Goal: Transaction & Acquisition: Purchase product/service

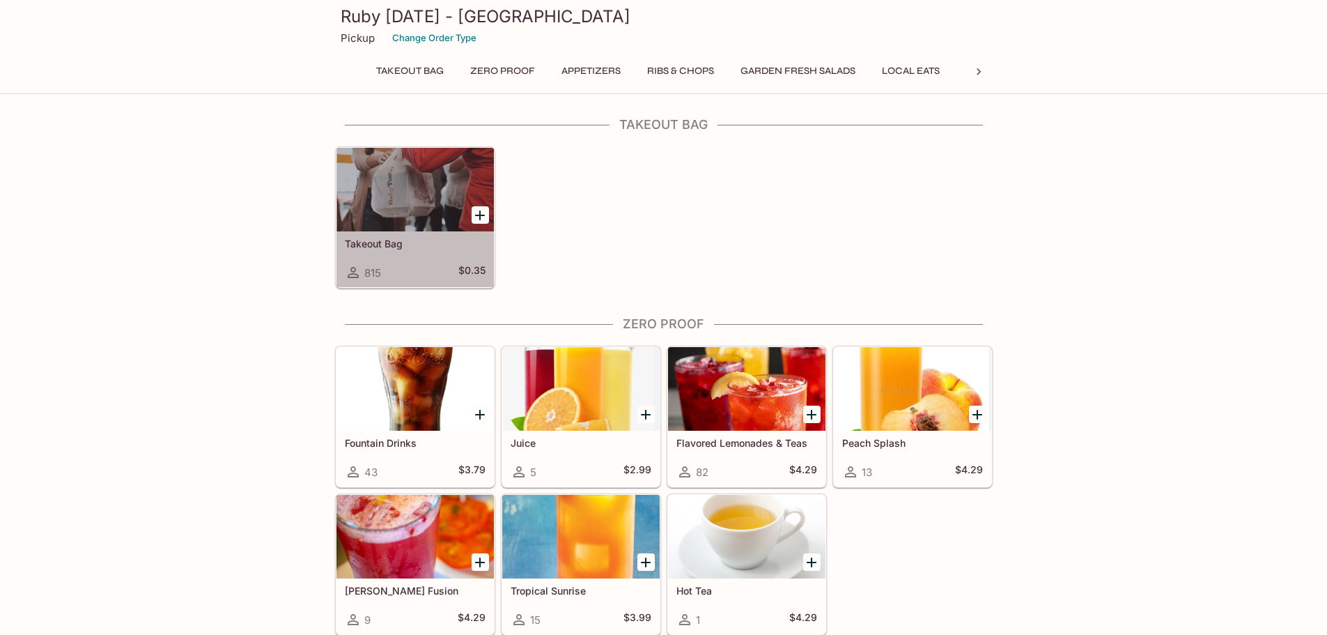
click at [442, 257] on div "Takeout Bag 815 $0.35" at bounding box center [415, 259] width 157 height 56
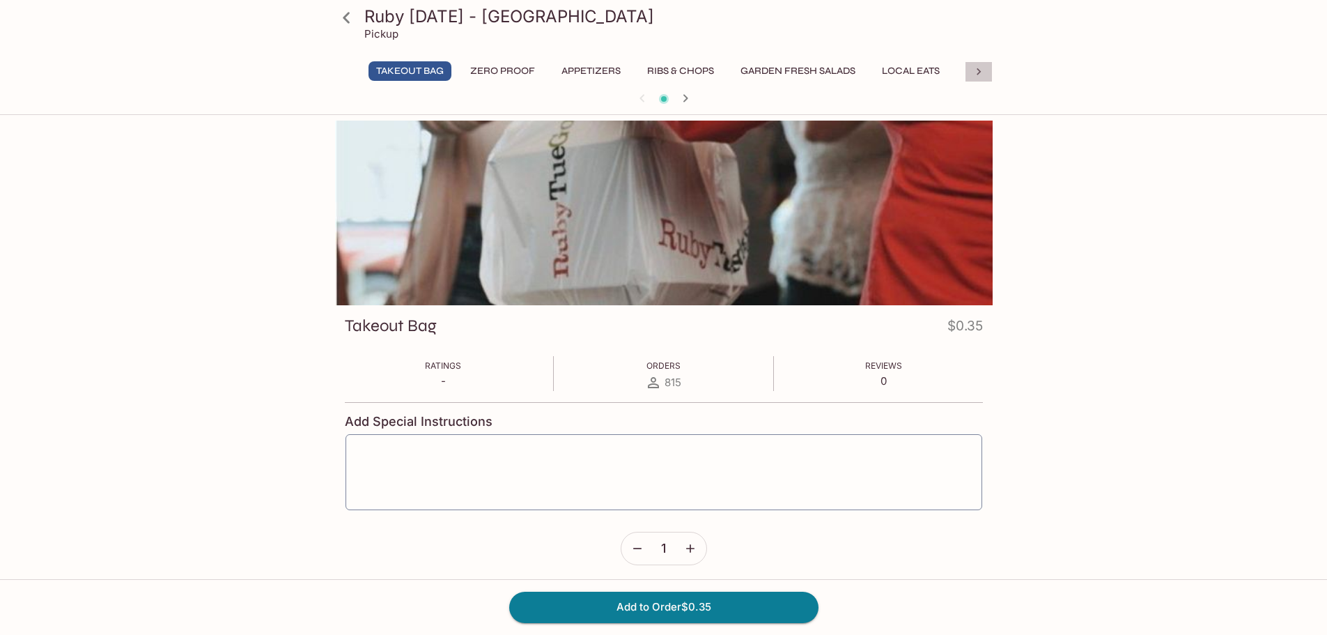
click at [984, 68] on icon at bounding box center [979, 72] width 14 height 14
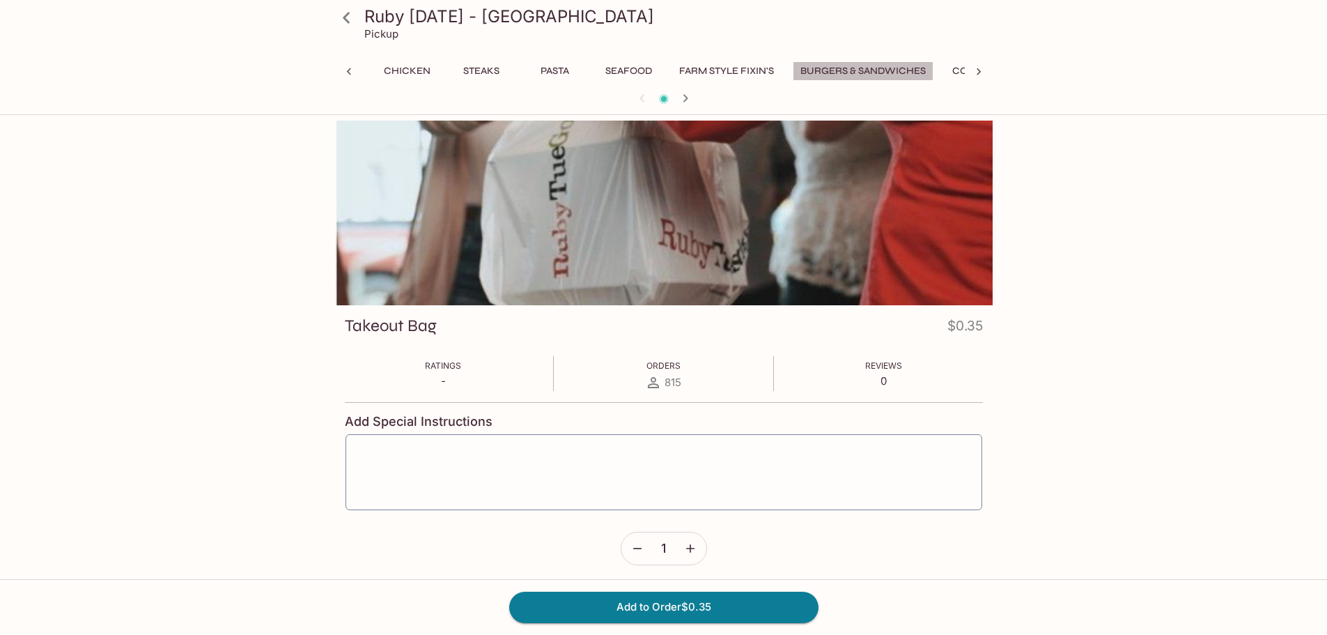
click at [884, 65] on button "Burgers & Sandwiches" at bounding box center [863, 71] width 141 height 20
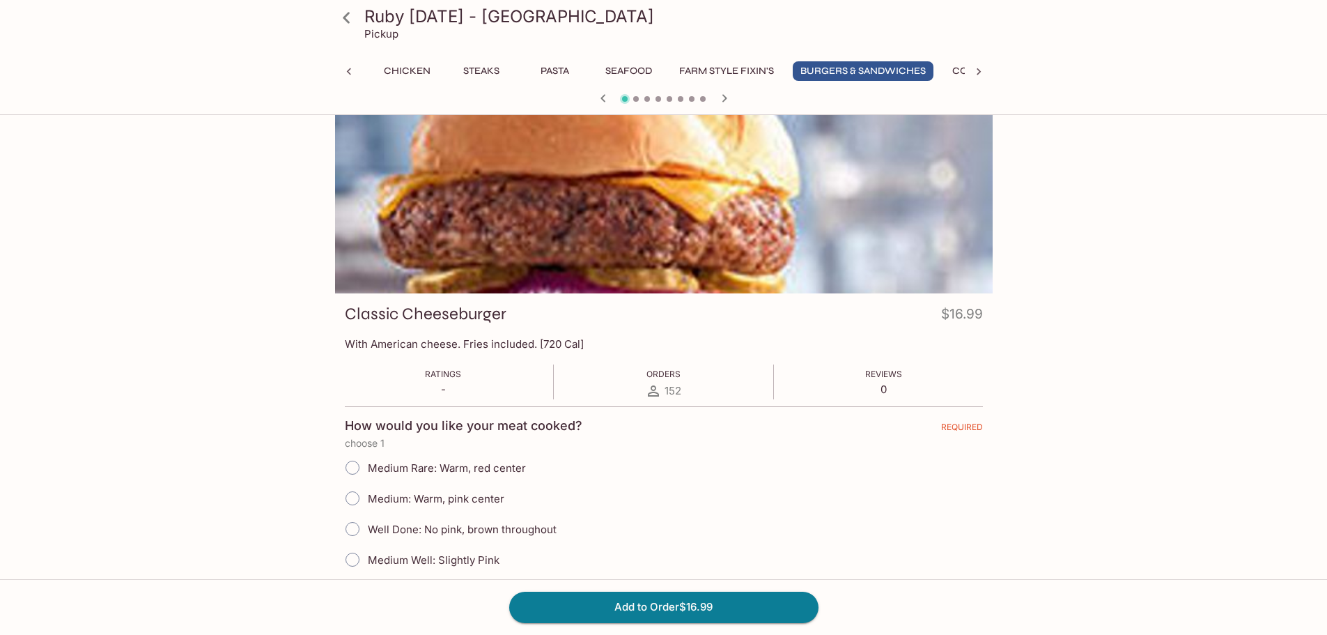
scroll to position [0, 0]
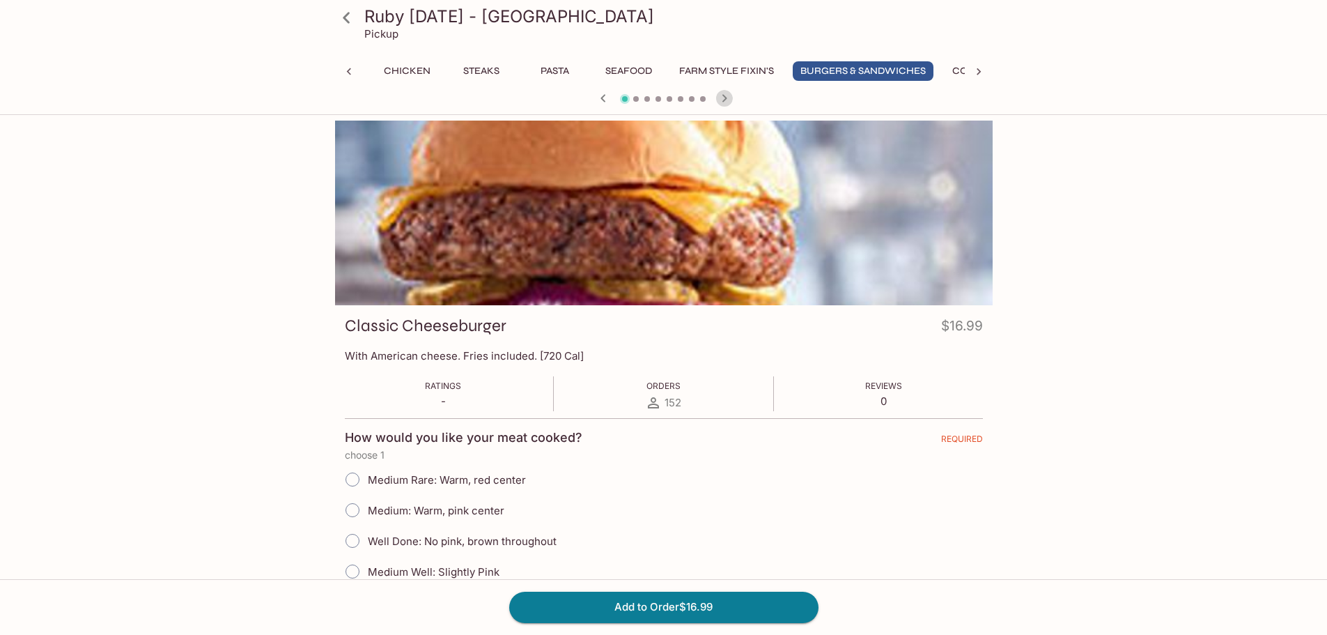
click at [723, 95] on icon "button" at bounding box center [724, 98] width 5 height 8
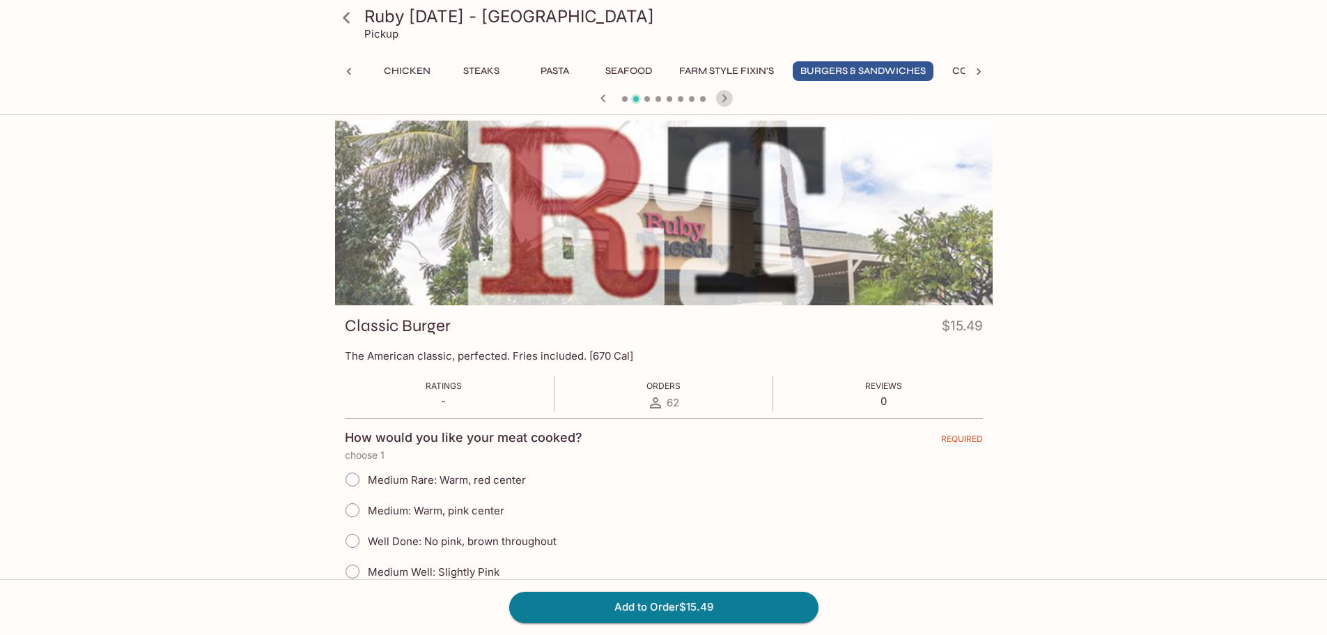
click at [723, 95] on icon "button" at bounding box center [724, 98] width 5 height 8
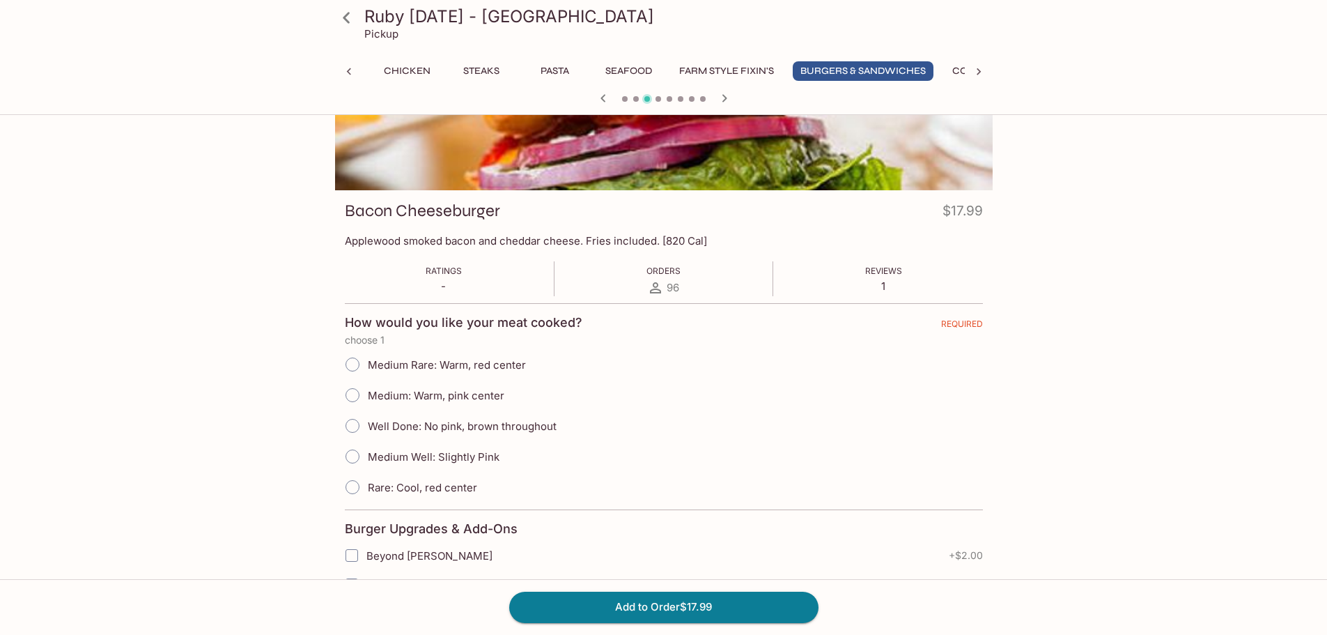
scroll to position [139, 0]
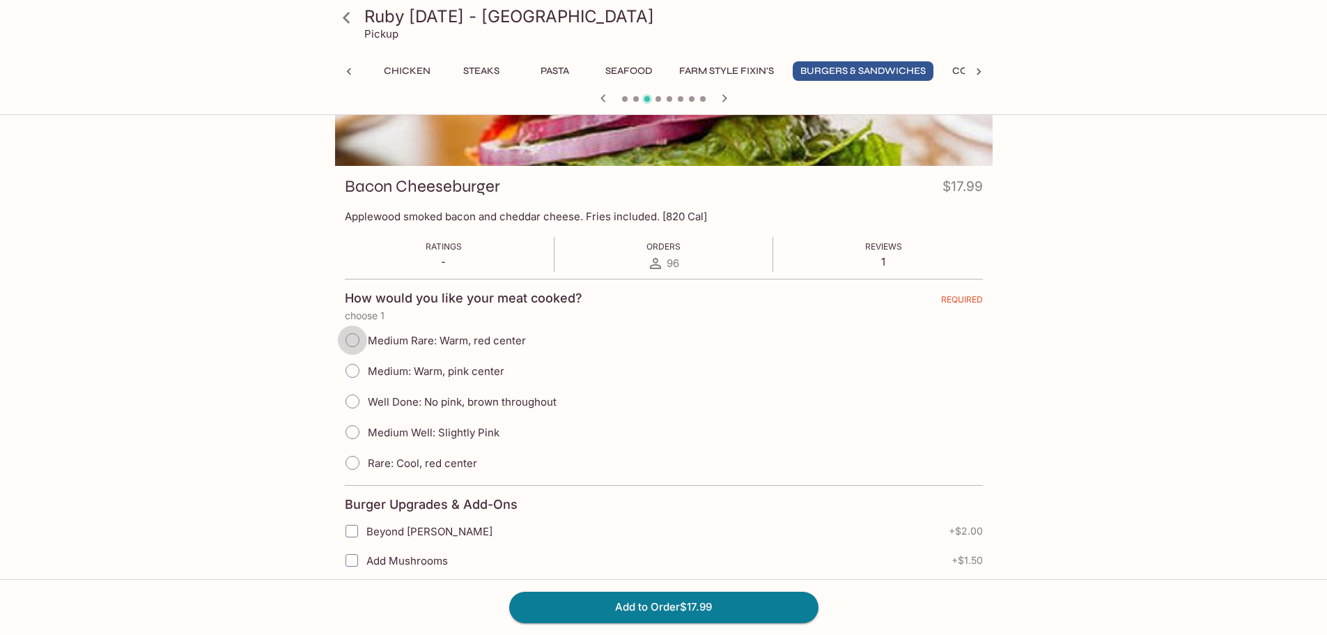
click at [353, 336] on input "Medium Rare: Warm, red center" at bounding box center [352, 339] width 29 height 29
radio input "true"
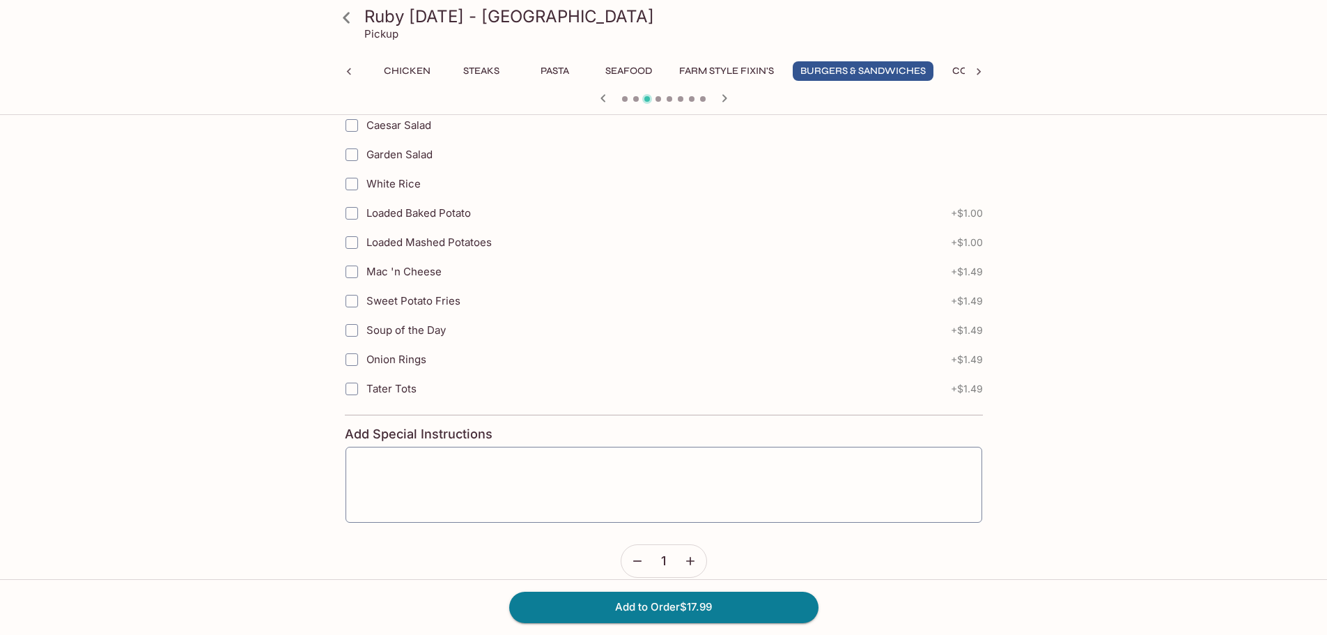
scroll to position [3063, 0]
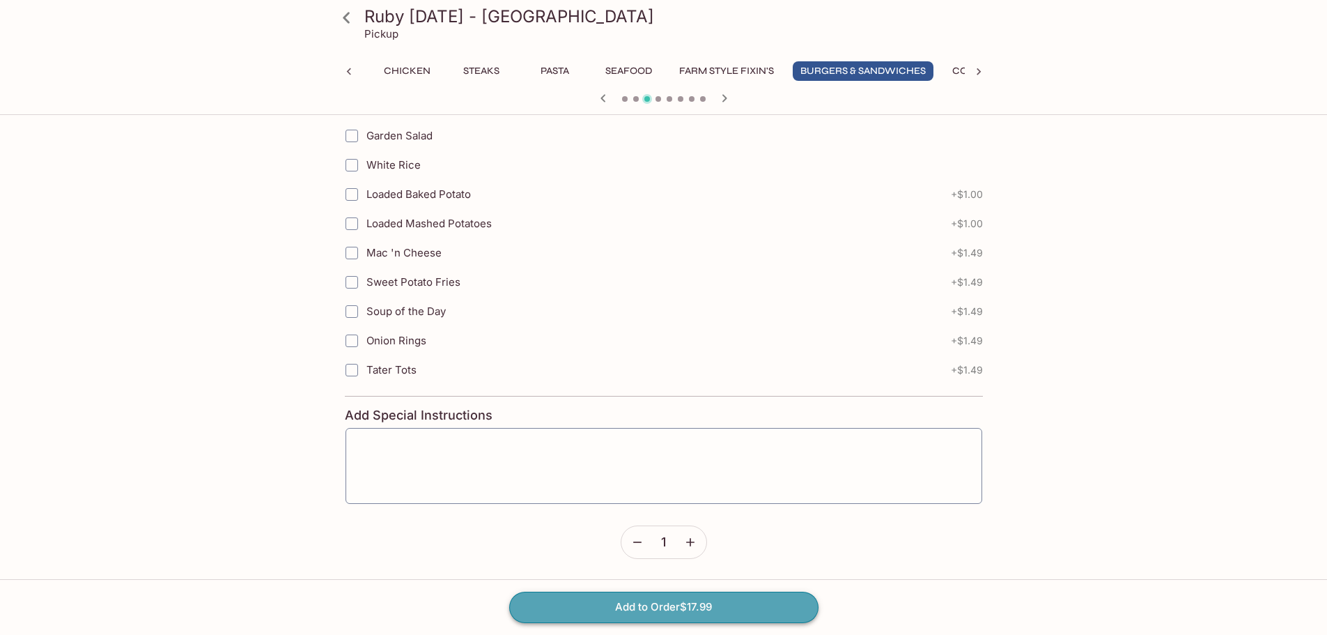
click at [747, 604] on button "Add to Order $17.99" at bounding box center [663, 607] width 309 height 31
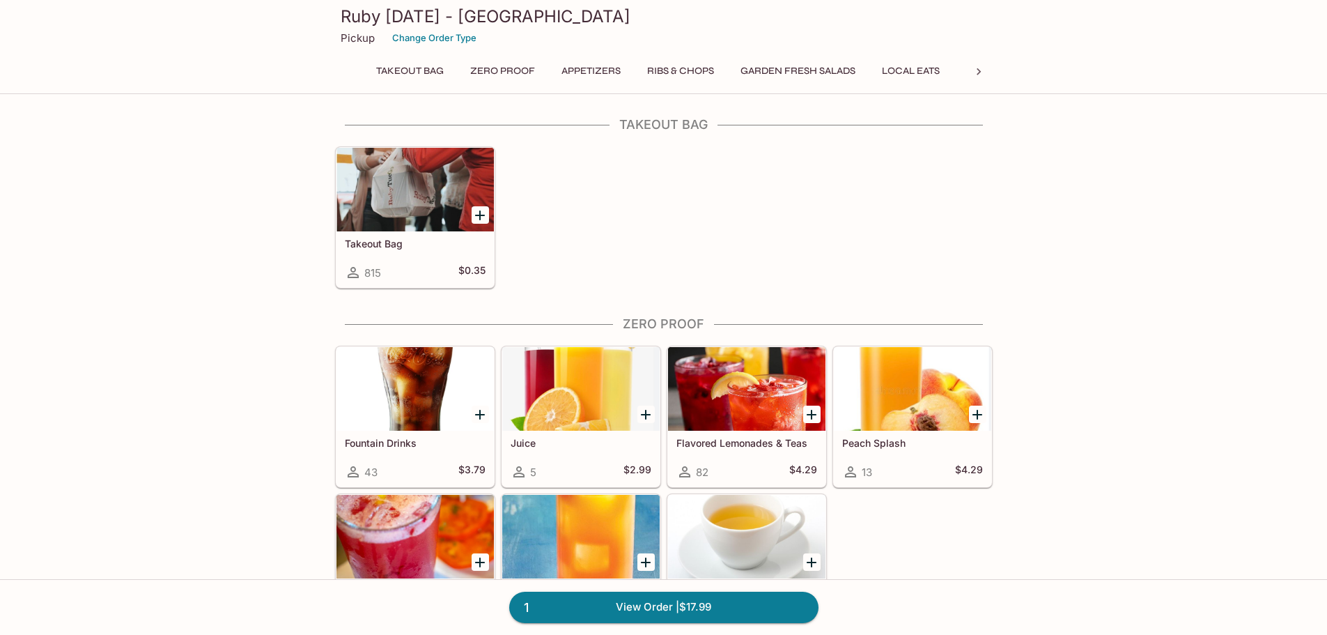
click at [975, 70] on icon at bounding box center [979, 72] width 14 height 14
click at [881, 67] on button "Burgers & Sandwiches" at bounding box center [863, 71] width 141 height 20
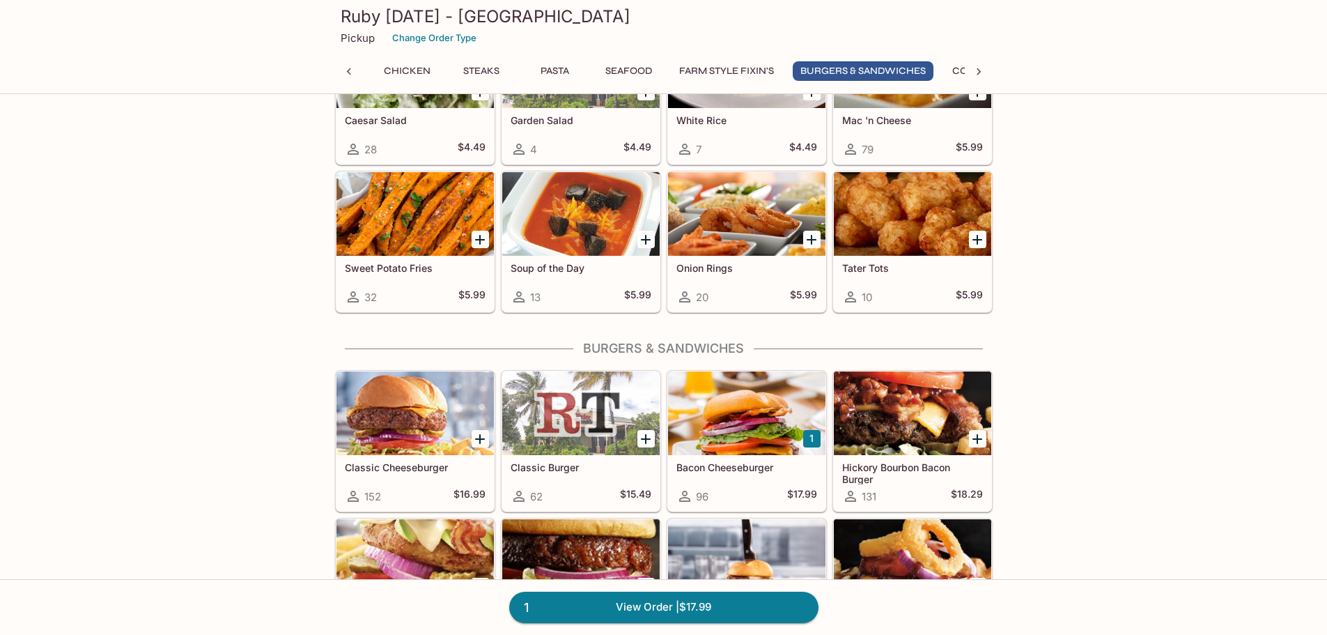
scroll to position [3963, 0]
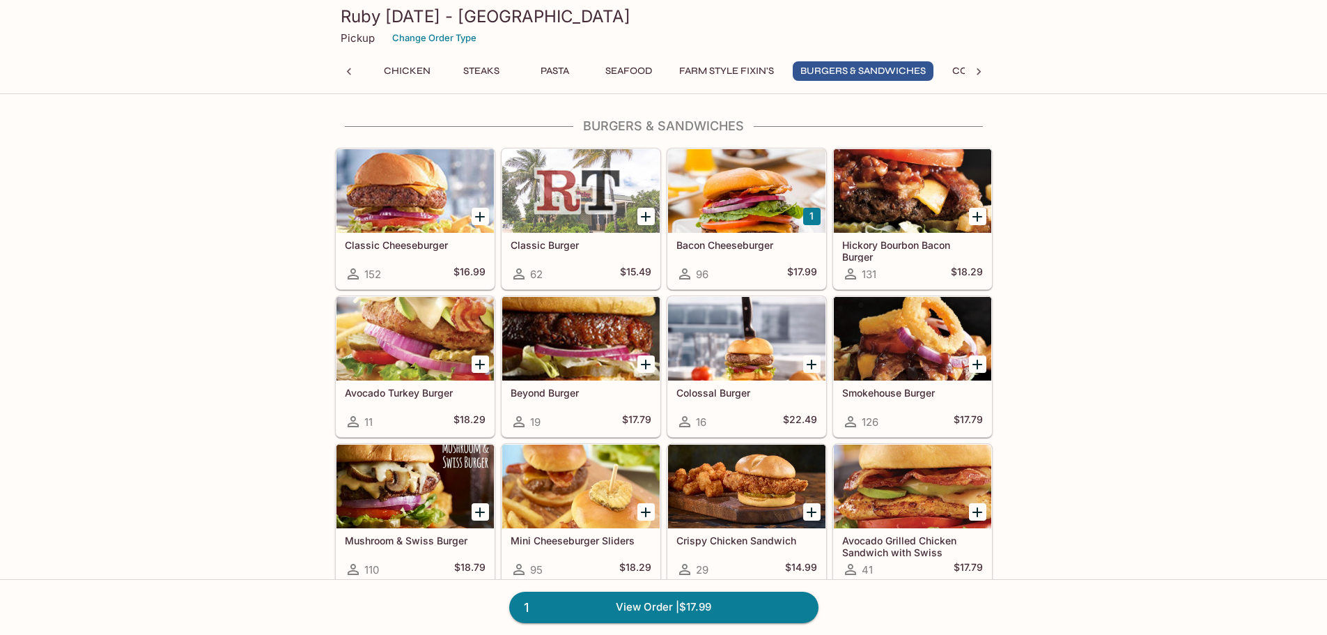
click at [580, 197] on div at bounding box center [580, 191] width 157 height 84
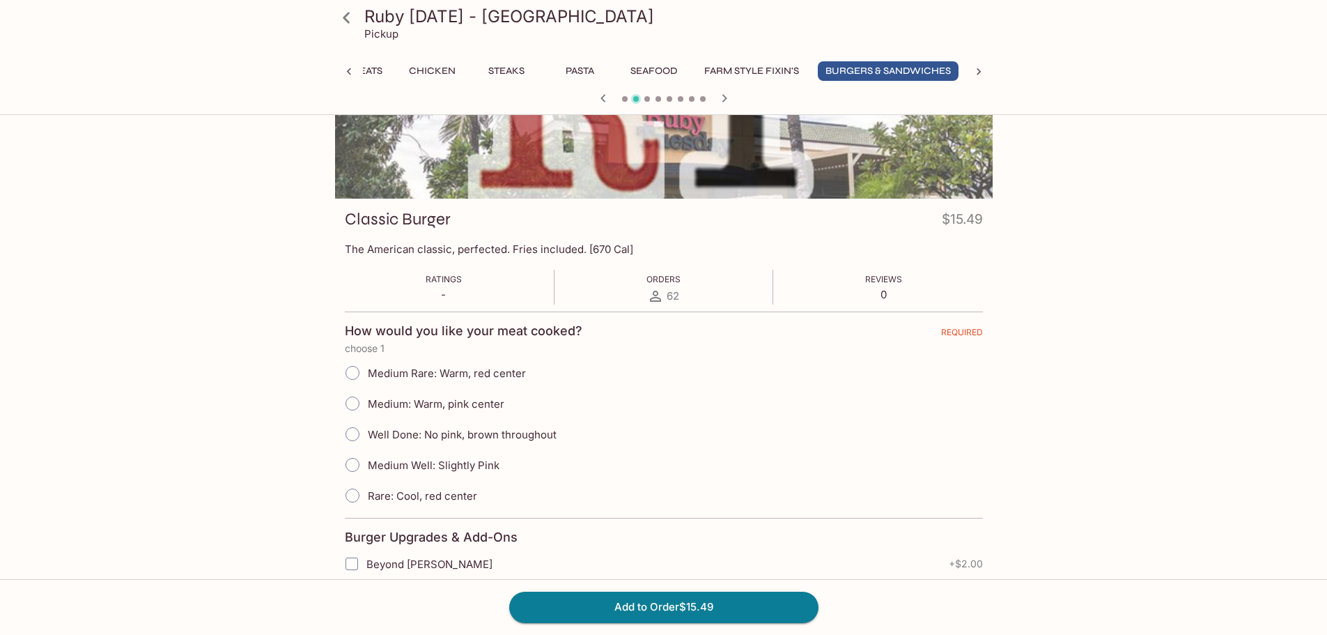
scroll to position [139, 0]
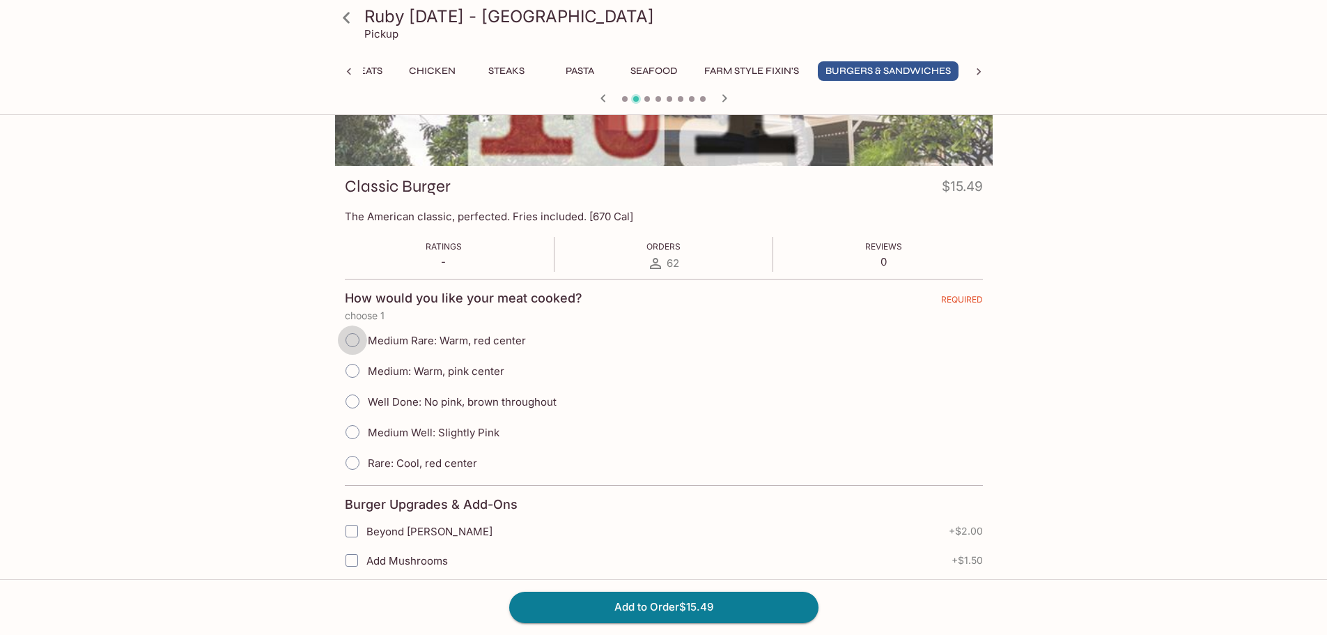
click at [355, 339] on input "Medium Rare: Warm, red center" at bounding box center [352, 339] width 29 height 29
radio input "true"
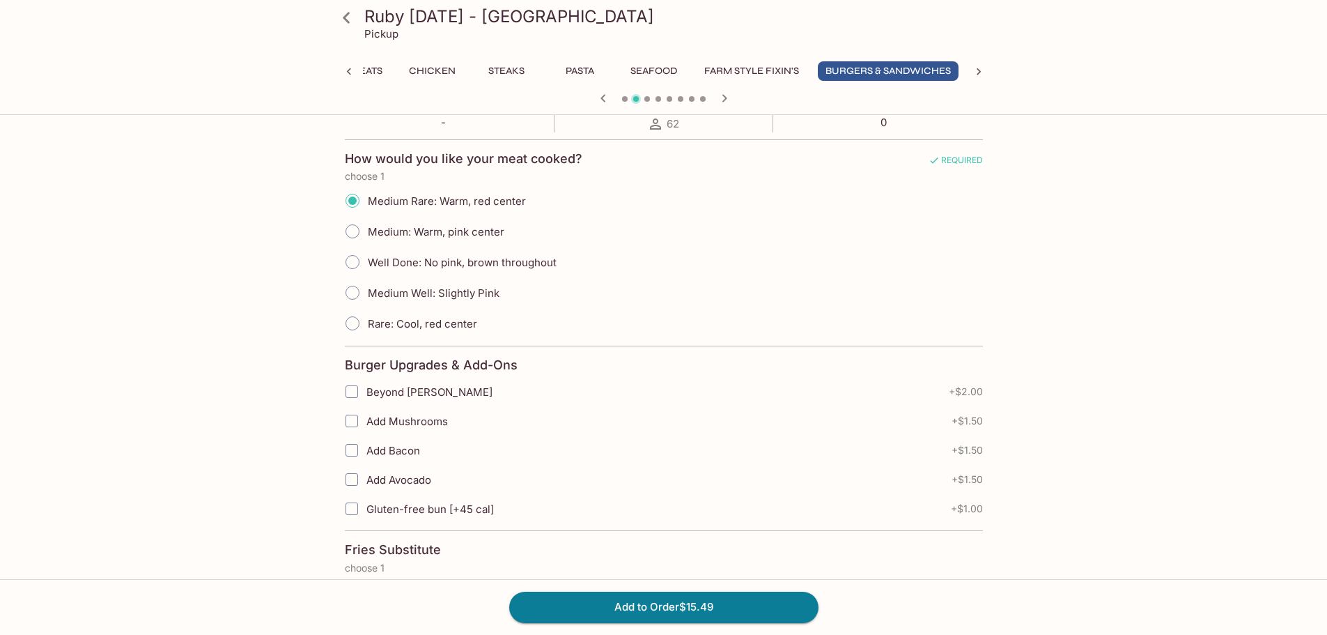
scroll to position [348, 0]
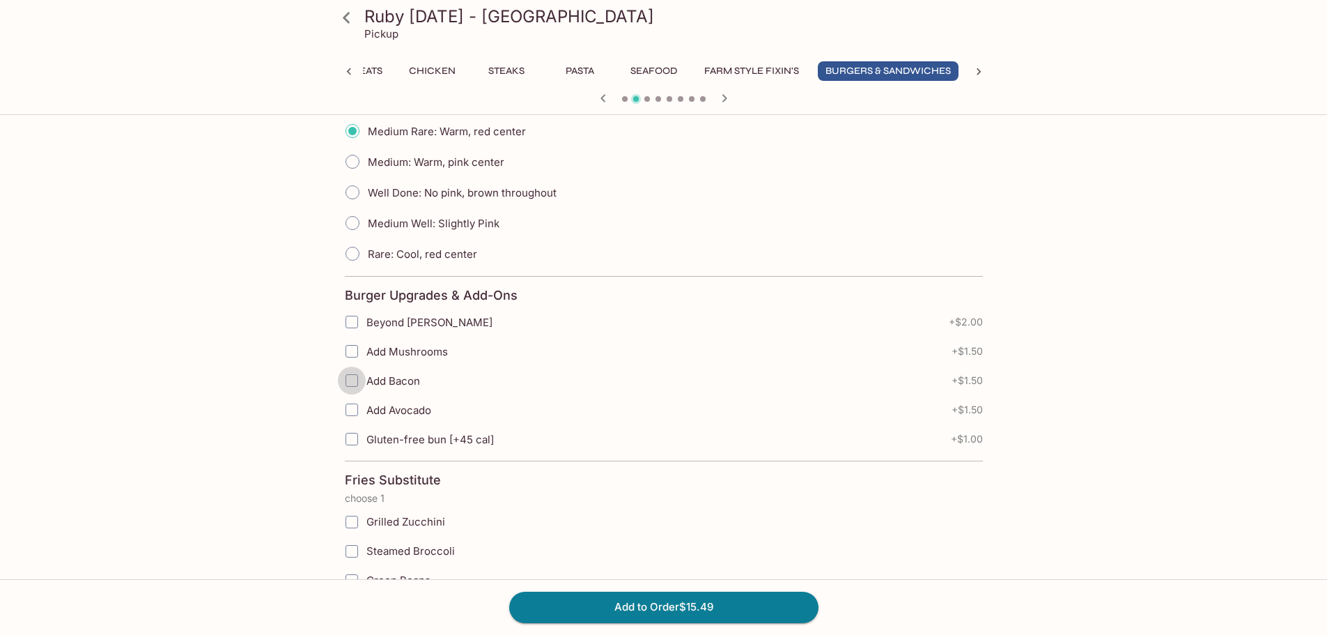
click at [353, 384] on input "Add Bacon" at bounding box center [352, 380] width 28 height 28
checkbox input "true"
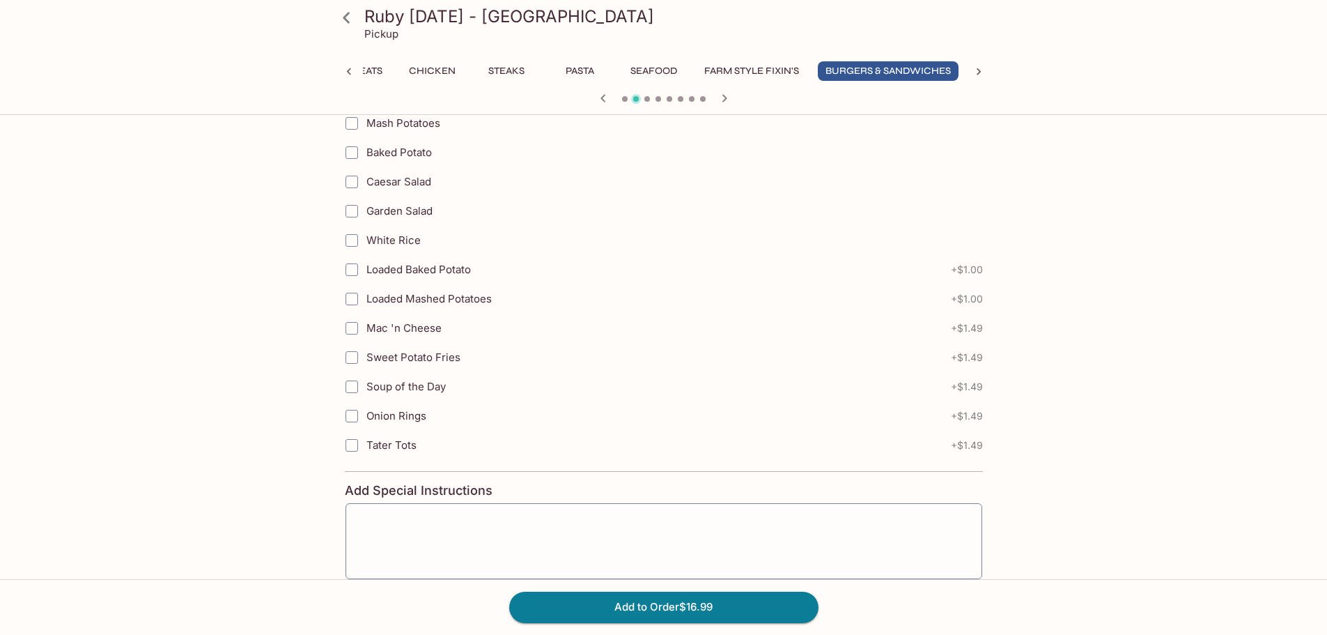
scroll to position [3063, 0]
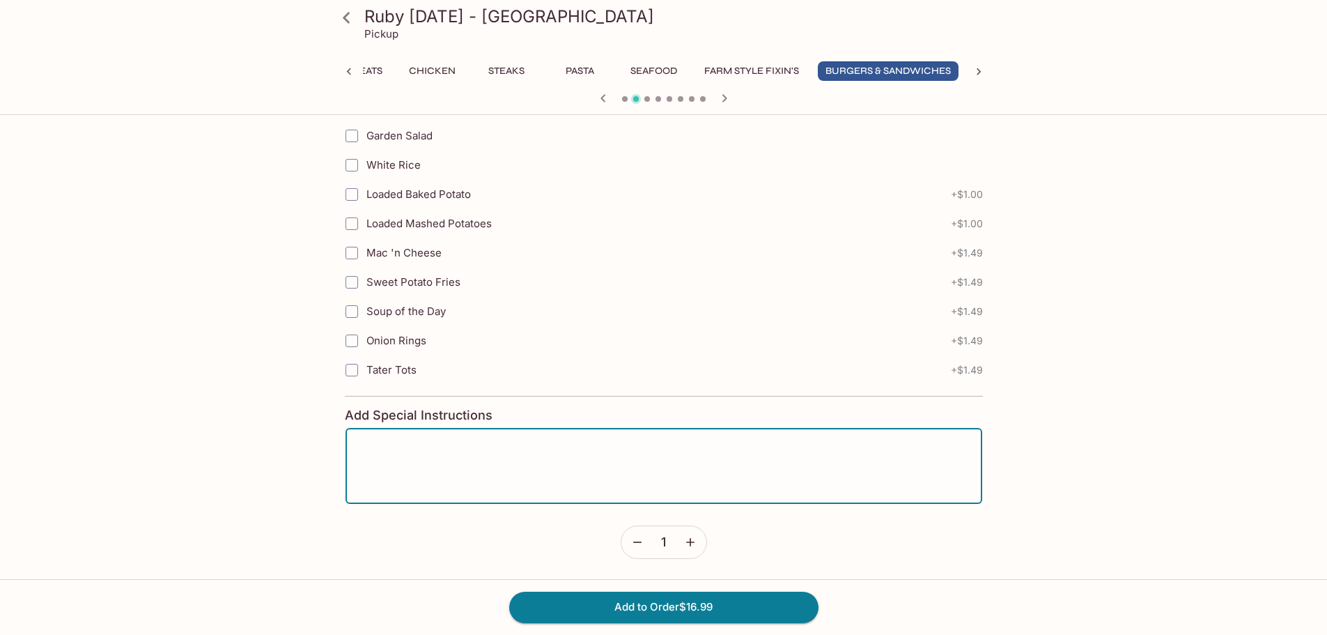
click at [446, 443] on textarea at bounding box center [663, 466] width 617 height 53
type textarea "No cheese or mayo"
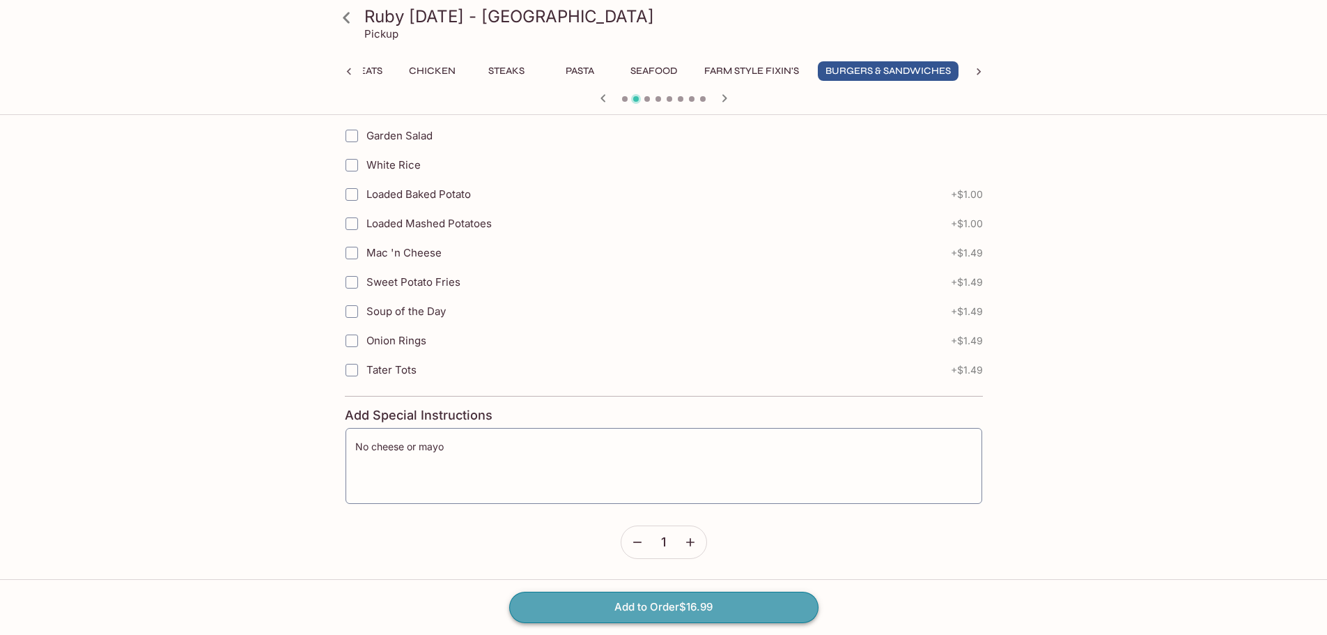
click at [752, 608] on button "Add to Order $16.99" at bounding box center [663, 607] width 309 height 31
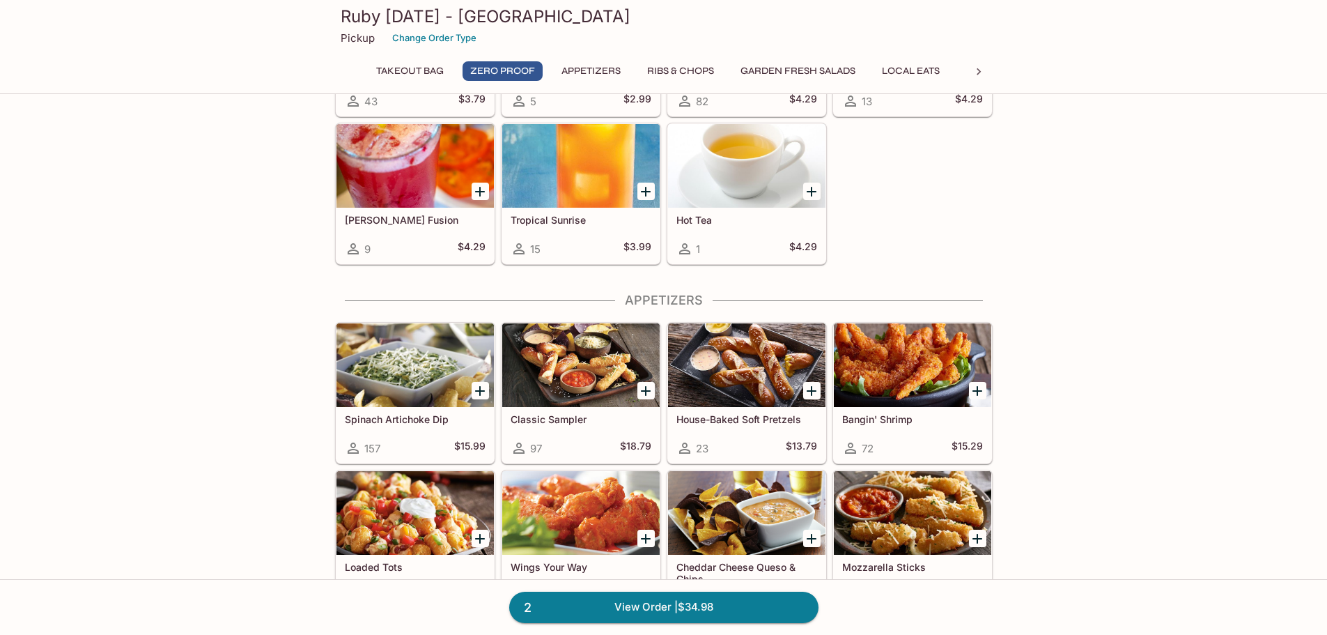
scroll to position [418, 0]
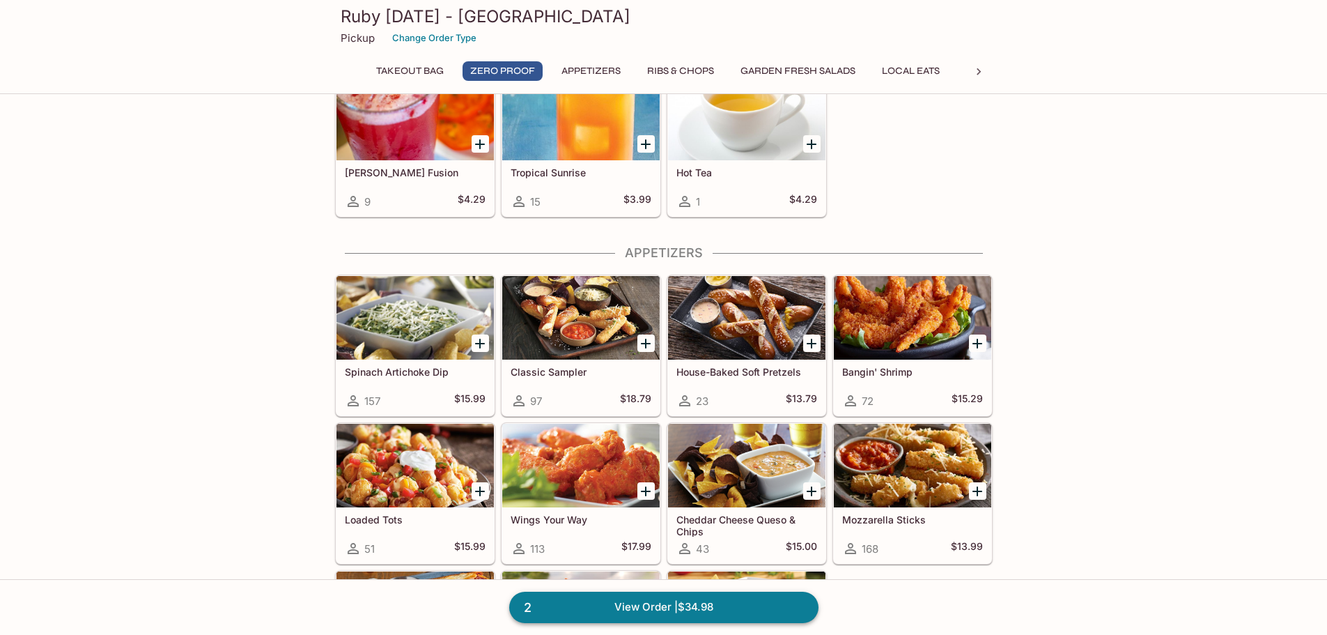
click at [537, 607] on span "2" at bounding box center [528, 608] width 24 height 20
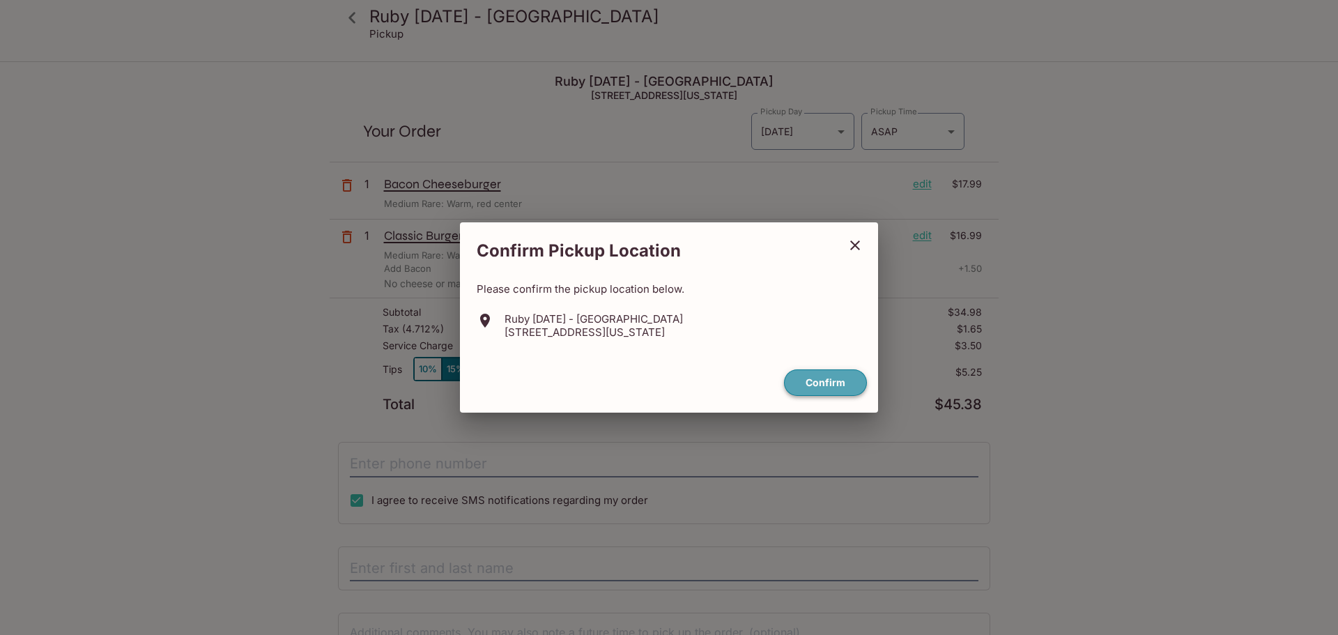
click at [826, 376] on button "Confirm" at bounding box center [825, 382] width 83 height 27
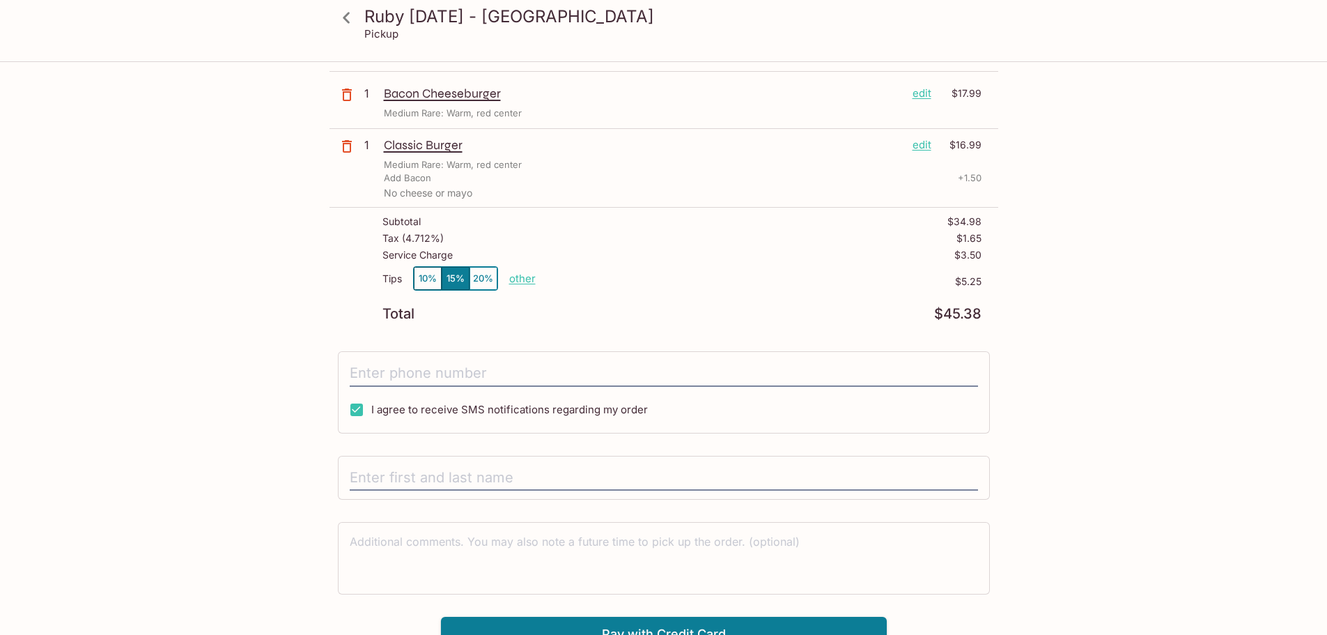
scroll to position [107, 0]
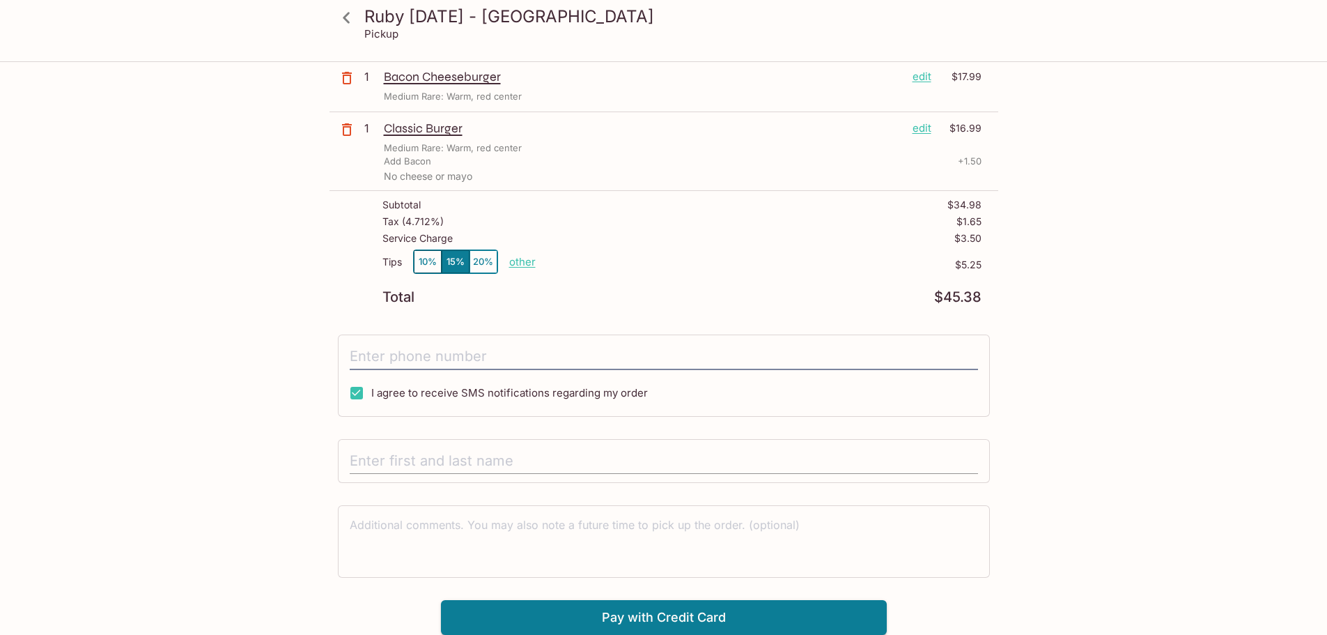
click at [386, 457] on input "text" at bounding box center [664, 461] width 628 height 26
type input "[PERSON_NAME]"
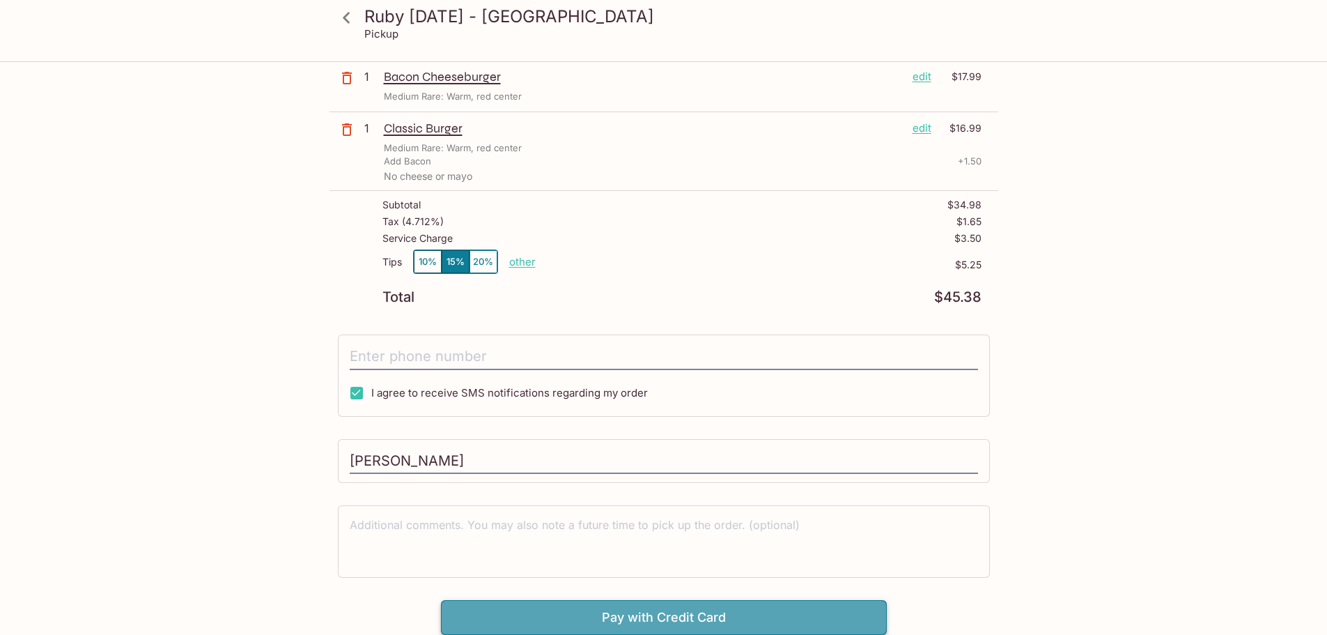
click at [811, 612] on button "Pay with Credit Card" at bounding box center [664, 617] width 446 height 35
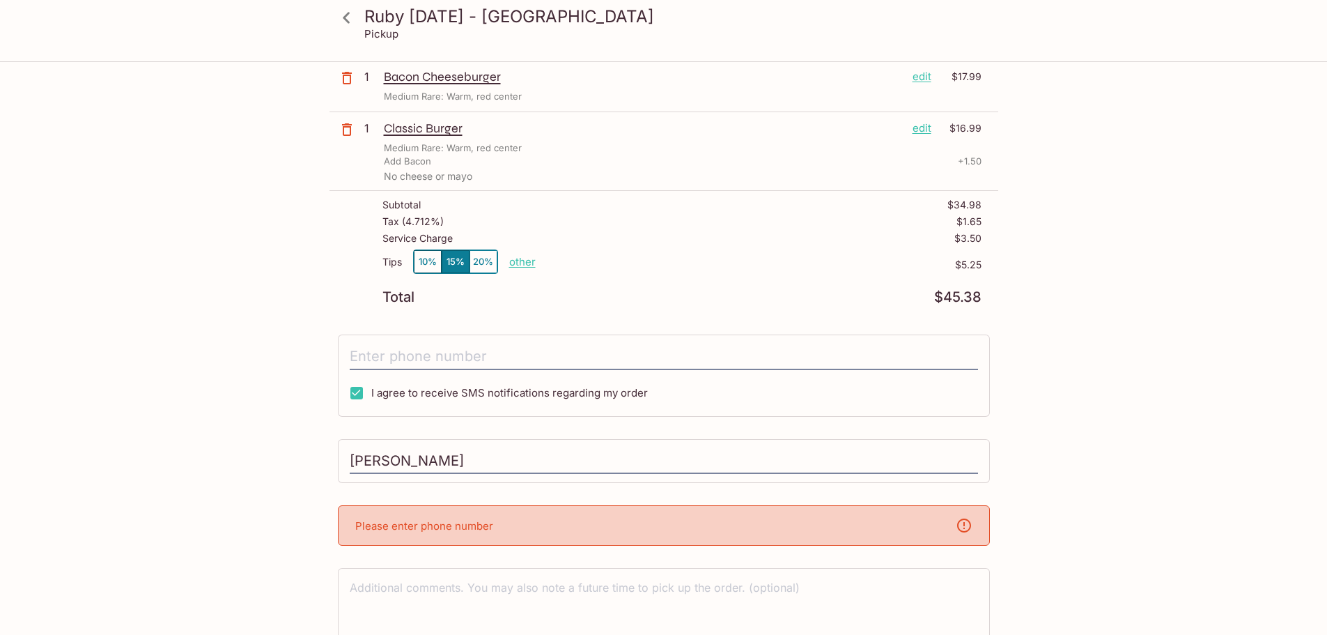
click at [750, 525] on div "Please enter phone number" at bounding box center [664, 525] width 652 height 40
click at [539, 504] on div "Ruby [DATE] - [GEOGRAPHIC_DATA] [STREET_ADDRESS][US_STATE] Your Order Pickup Da…" at bounding box center [664, 326] width 669 height 742
drag, startPoint x: 525, startPoint y: 521, endPoint x: 524, endPoint y: 529, distance: 7.8
click at [524, 529] on div "Please enter phone number" at bounding box center [664, 525] width 652 height 40
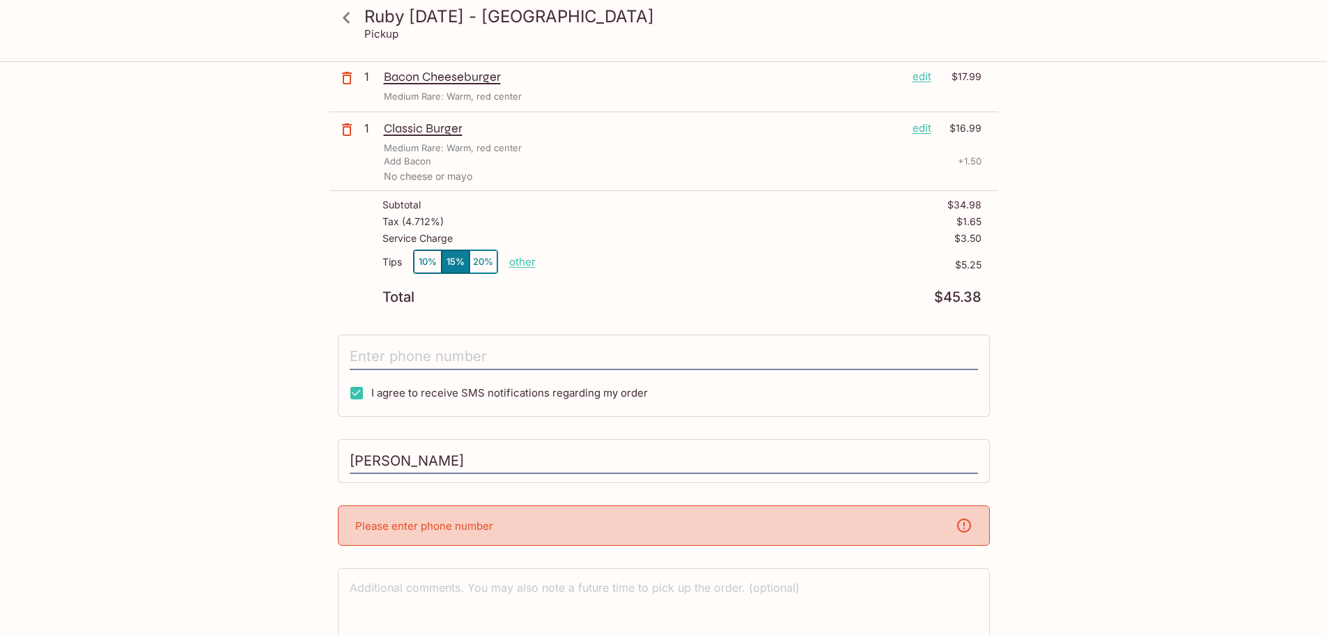
click at [524, 529] on div "Please enter phone number" at bounding box center [664, 525] width 652 height 40
click at [465, 357] on input "tel" at bounding box center [664, 356] width 628 height 26
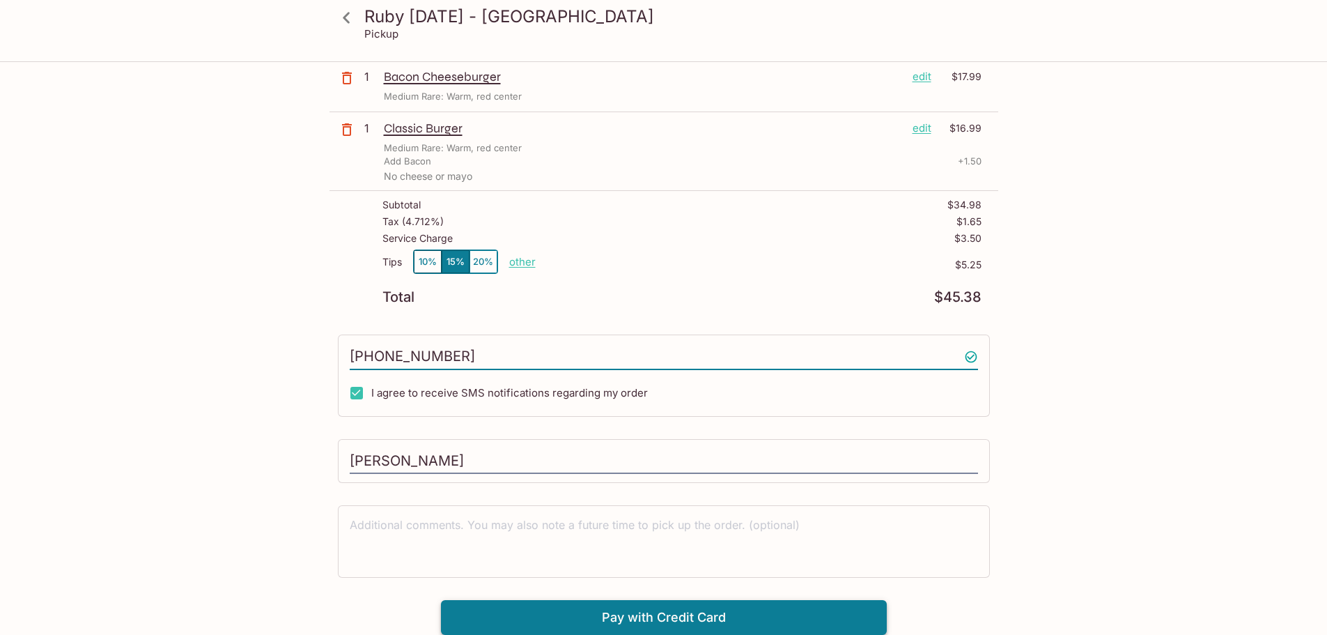
type input "[PHONE_NUMBER]"
click at [742, 616] on button "Pay with Credit Card" at bounding box center [664, 617] width 446 height 35
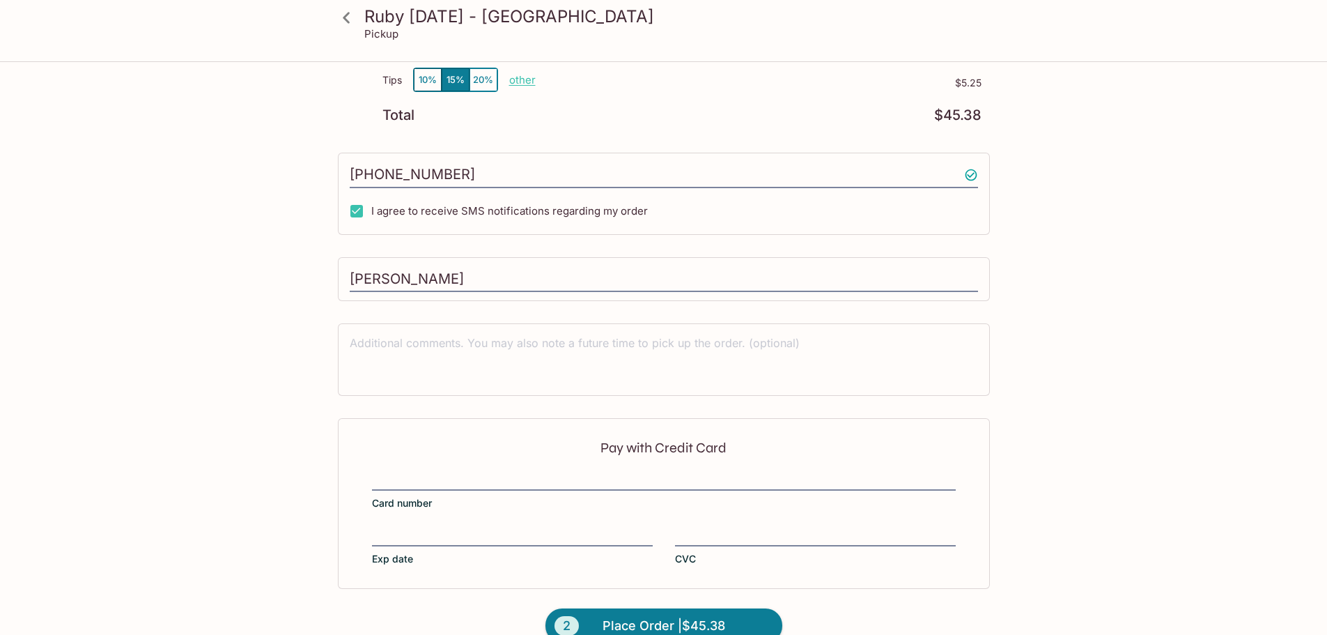
scroll to position [316, 0]
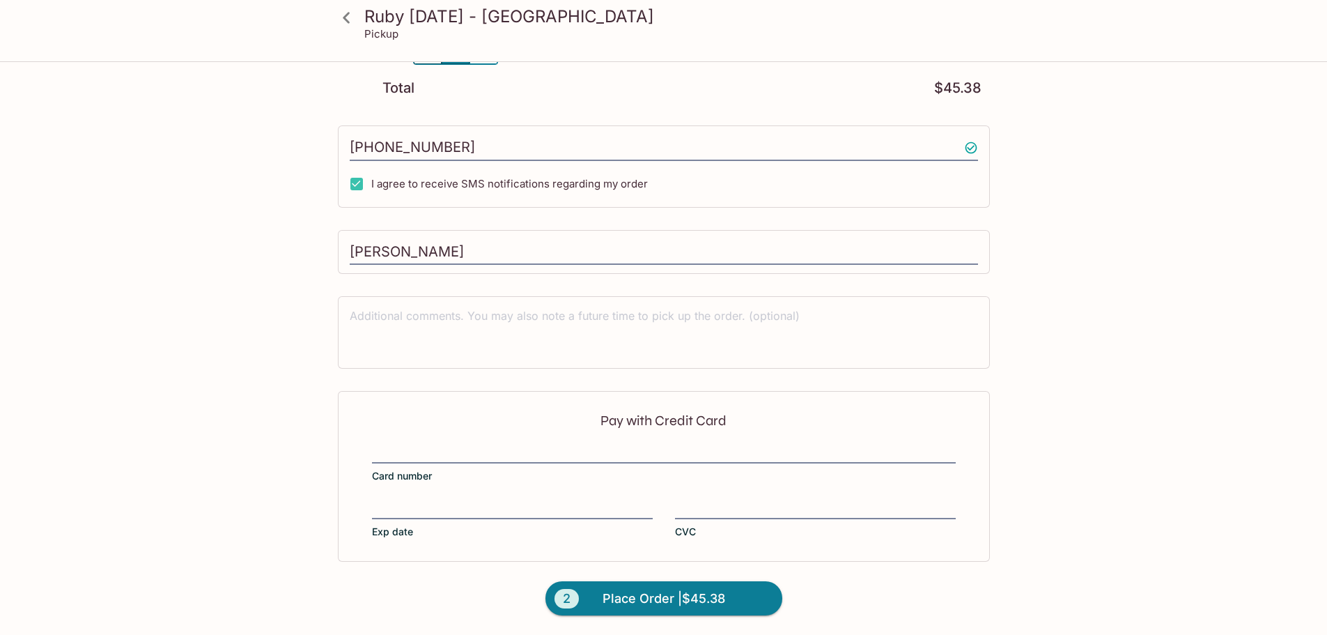
click at [414, 440] on div "Pay with Credit Card Card number Exp date CVC" at bounding box center [664, 476] width 652 height 170
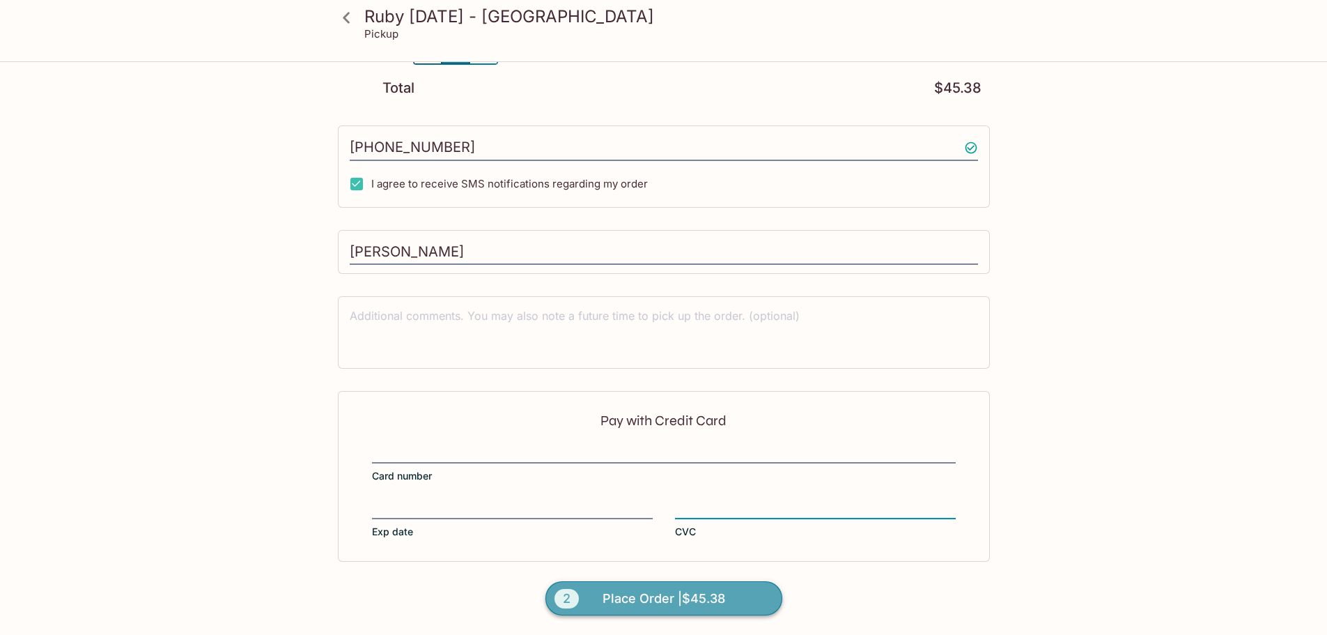
click at [619, 598] on span "Place Order | $45.38" at bounding box center [664, 598] width 123 height 22
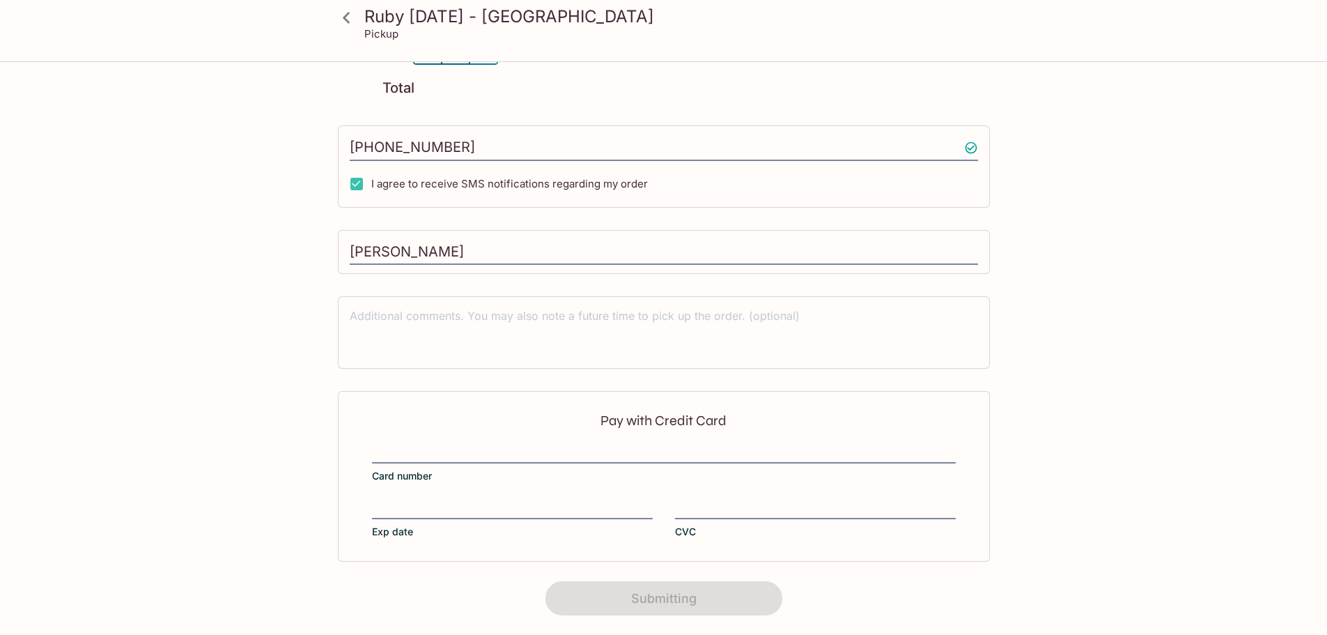
scroll to position [175, 0]
